Goal: Communication & Community: Answer question/provide support

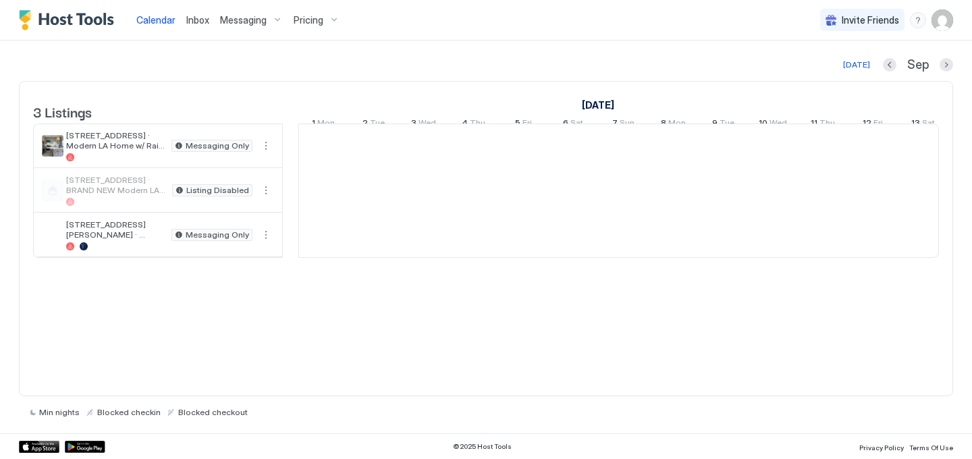
scroll to position [0, 750]
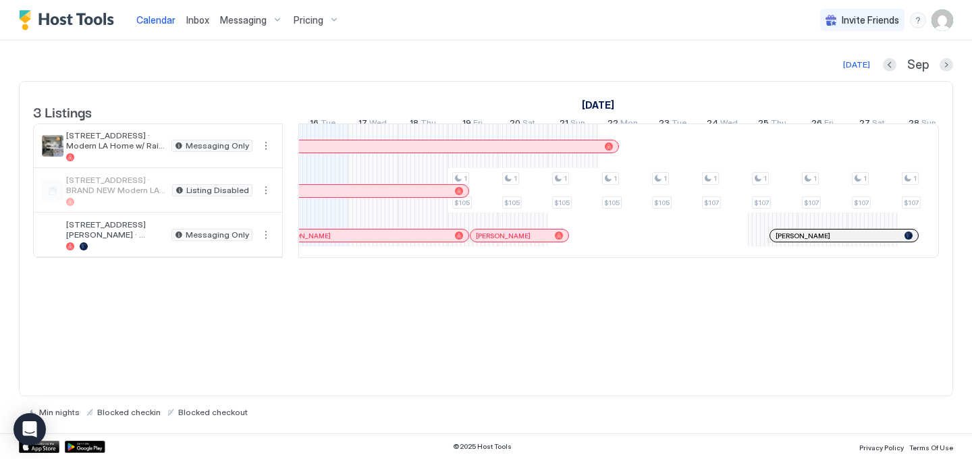
click at [243, 22] on span "Messaging" at bounding box center [243, 20] width 47 height 12
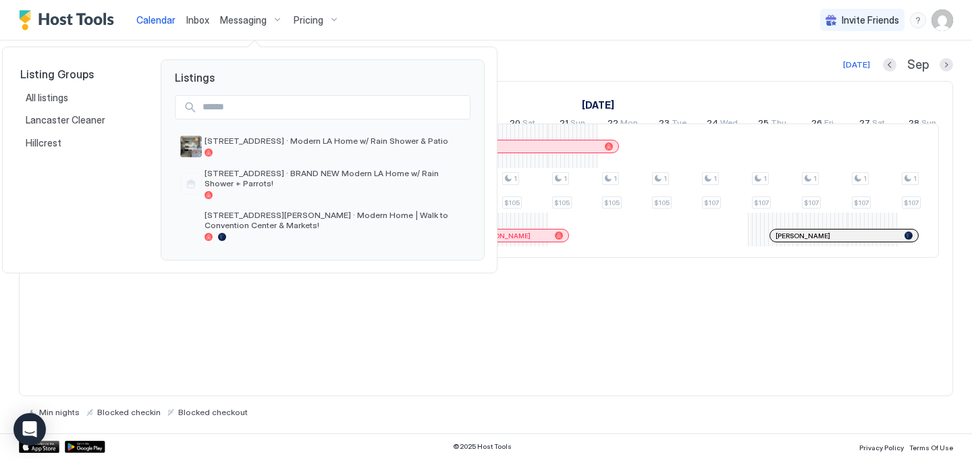
click at [195, 18] on div at bounding box center [486, 229] width 972 height 459
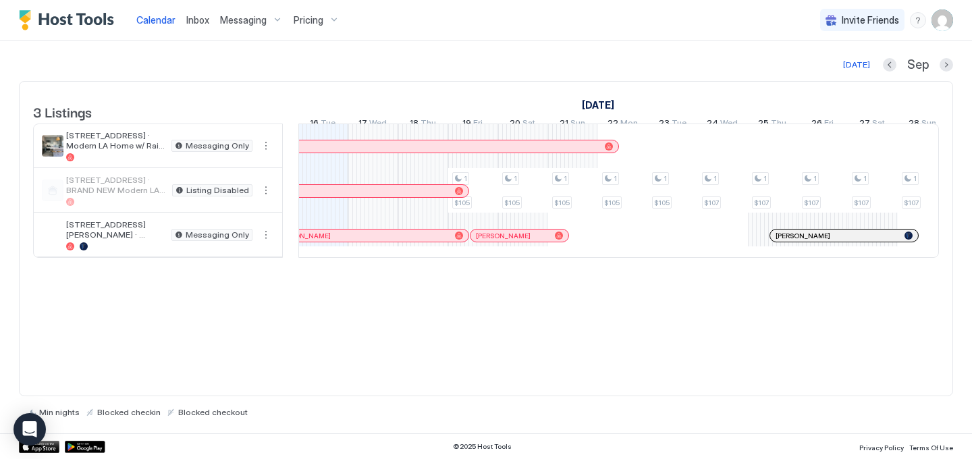
click at [195, 18] on span "Inbox" at bounding box center [197, 19] width 23 height 11
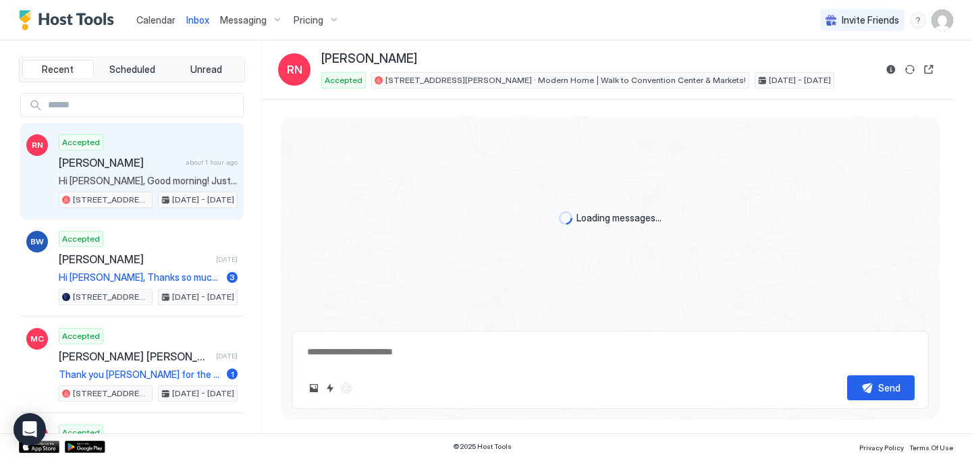
scroll to position [2595, 0]
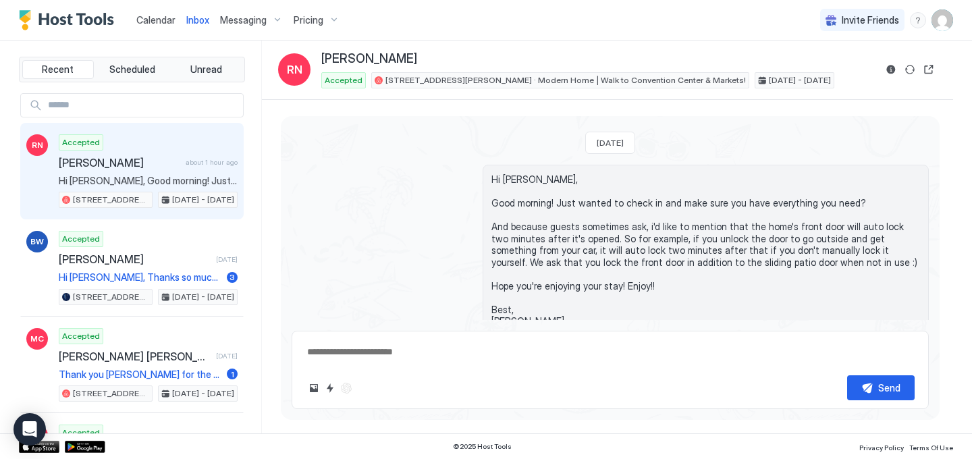
type textarea "*"
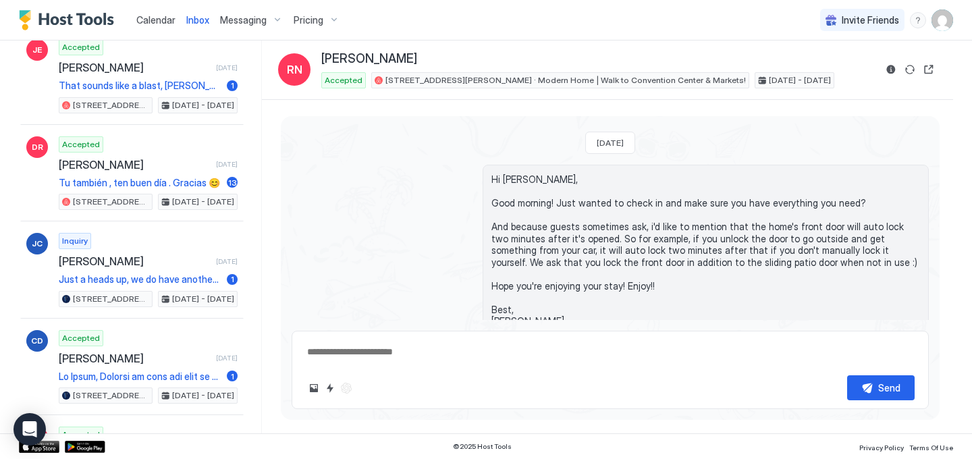
scroll to position [395, 0]
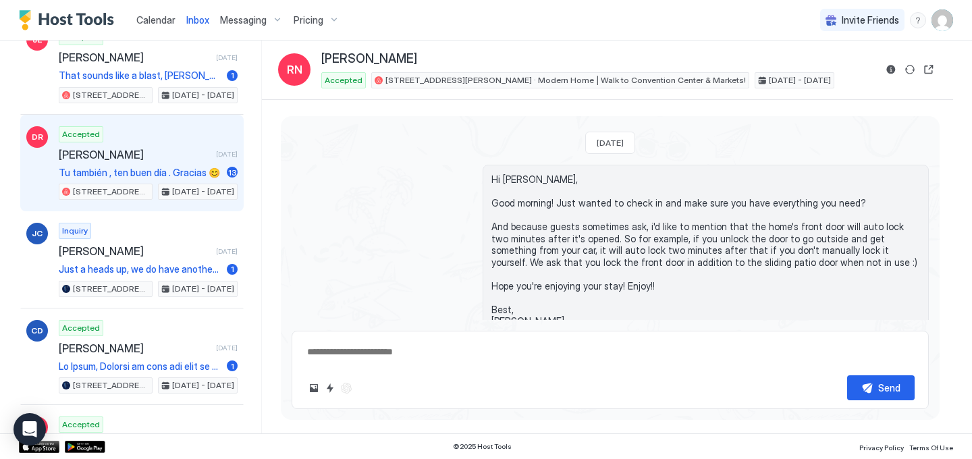
click at [145, 155] on span "[PERSON_NAME]" at bounding box center [135, 154] width 152 height 13
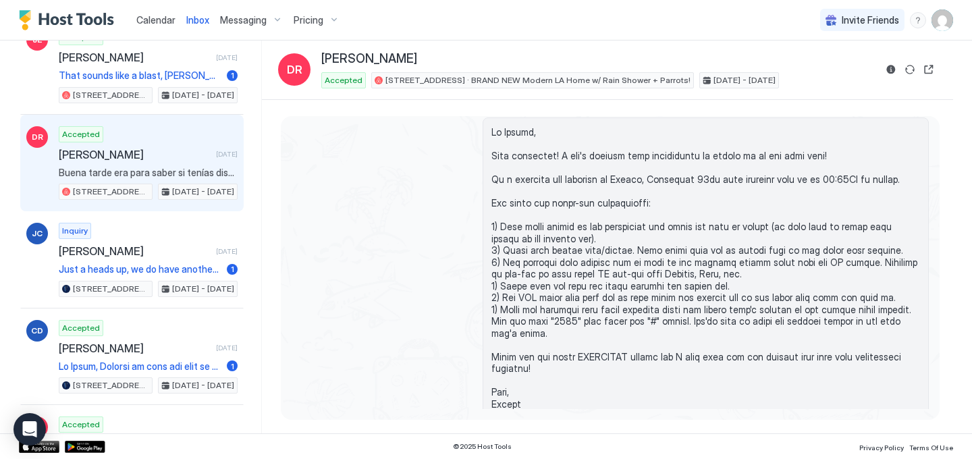
scroll to position [8, 0]
